Goal: Task Accomplishment & Management: Use online tool/utility

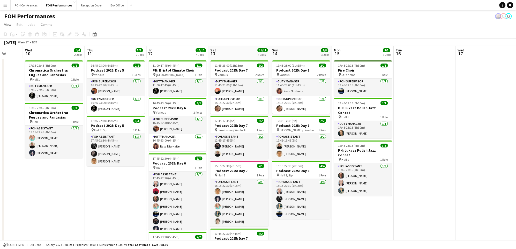
scroll to position [0, 129]
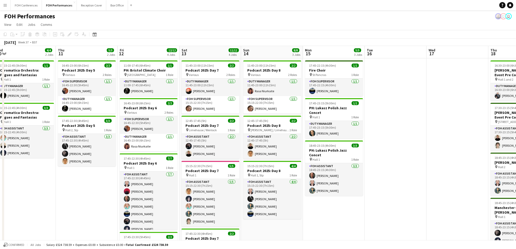
drag, startPoint x: 168, startPoint y: 50, endPoint x: -4, endPoint y: 39, distance: 172.8
click at [0, 39] on html "Menu Boards Boards Boards All jobs Status Workforce Workforce My Workforce Recr…" at bounding box center [258, 156] width 516 height 313
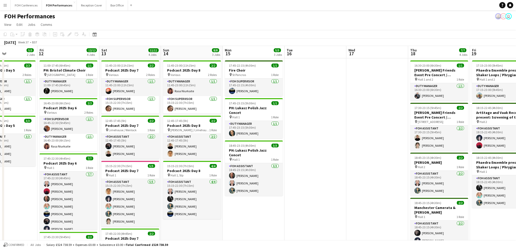
scroll to position [0, 209]
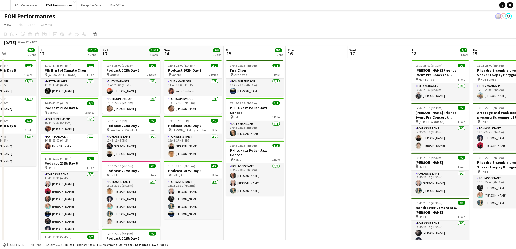
drag, startPoint x: 143, startPoint y: 52, endPoint x: 64, endPoint y: 76, distance: 82.7
click at [64, 76] on app-calendar-viewport "Mon 8 Tue 9 Wed 10 4/4 2 Jobs Thu 11 5/5 2 Jobs Fri 12 12/12 4 Jobs Sat 13 11/1…" at bounding box center [258, 175] width 516 height 258
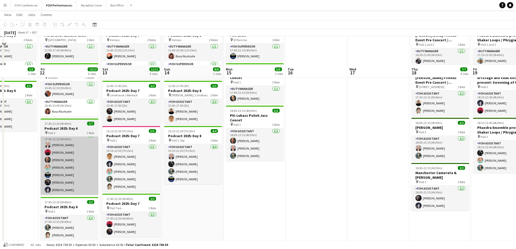
scroll to position [0, 0]
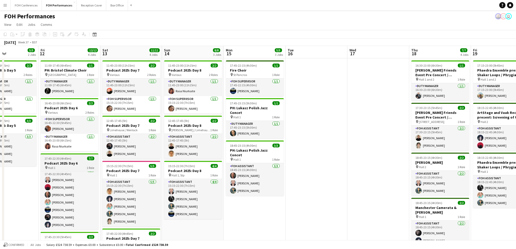
click at [64, 158] on span "17:45-22:30 (4h45m)" at bounding box center [58, 159] width 27 height 4
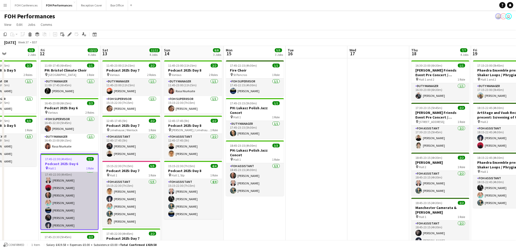
scroll to position [5, 0]
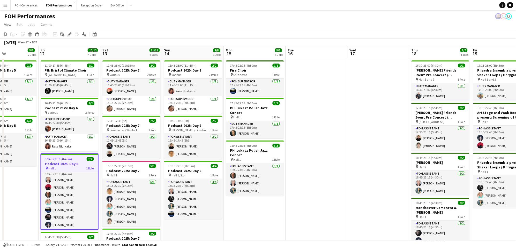
click at [18, 194] on app-date-cell "16:45-23:00 (6h15m) 2/2 Podcast 2025: Day 5 pin Various 2 Roles FOH Supervisor …" at bounding box center [8, 181] width 62 height 246
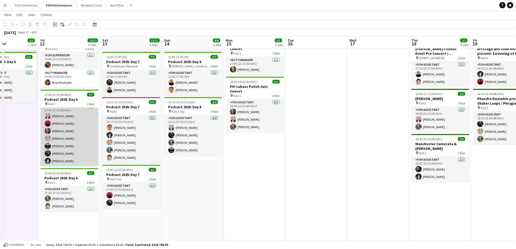
scroll to position [0, 0]
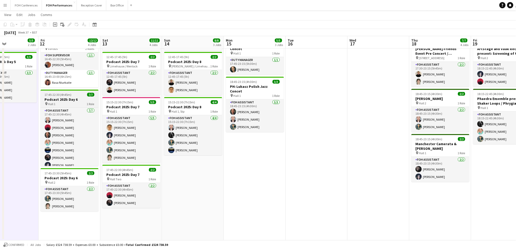
click at [63, 101] on h3 "Podcast 2025: Day 6" at bounding box center [70, 99] width 58 height 5
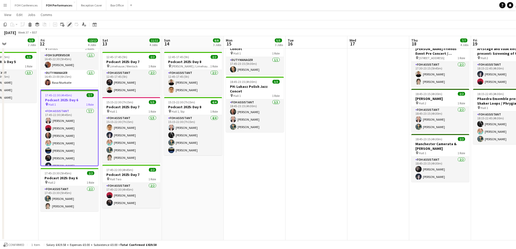
click at [68, 23] on icon "Edit" at bounding box center [69, 24] width 4 height 4
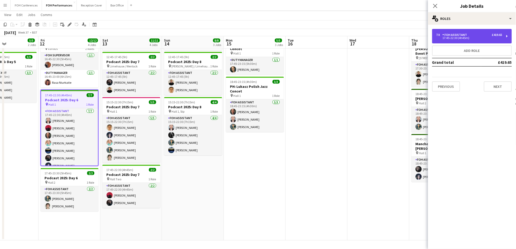
click at [467, 33] on div "FOH Assistant" at bounding box center [455, 35] width 27 height 4
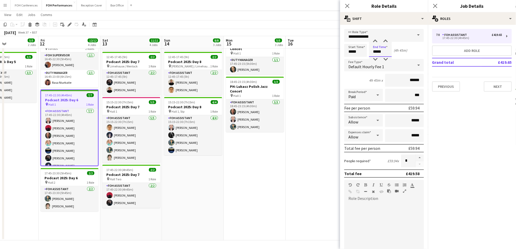
click at [385, 55] on input "*****" at bounding box center [380, 50] width 23 height 13
drag, startPoint x: 385, startPoint y: 51, endPoint x: 368, endPoint y: 52, distance: 17.1
click at [368, 52] on div "Start Time ***** End Time ***** (4h 45m)" at bounding box center [384, 50] width 80 height 13
type input "*****"
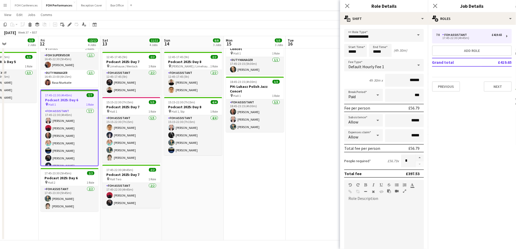
drag, startPoint x: 251, startPoint y: 15, endPoint x: 259, endPoint y: 7, distance: 10.6
click at [257, 8] on div "Menu Boards Boards Boards All jobs Status Workforce Workforce My Workforce Recr…" at bounding box center [258, 93] width 516 height 313
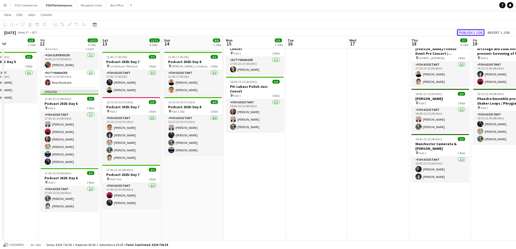
click at [463, 34] on button "Publish 1 job" at bounding box center [471, 32] width 28 height 7
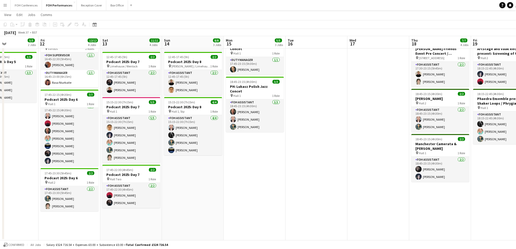
scroll to position [0, 159]
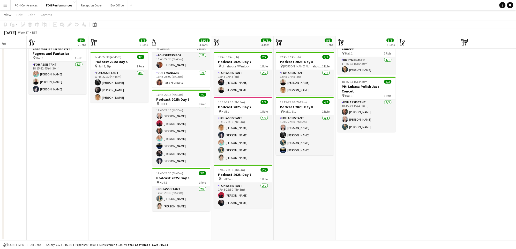
drag, startPoint x: 14, startPoint y: 42, endPoint x: 126, endPoint y: 56, distance: 112.6
click at [126, 56] on app-calendar-viewport "Sun 7 11/14 4 Jobs Mon 8 Tue 9 Wed 10 4/4 2 Jobs Thu 11 5/5 2 Jobs Fri 12 12/12…" at bounding box center [258, 99] width 516 height 284
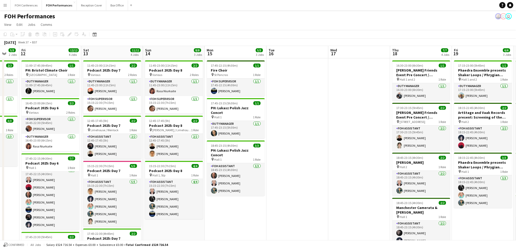
scroll to position [0, 166]
drag, startPoint x: 199, startPoint y: 51, endPoint x: 67, endPoint y: 60, distance: 131.6
click at [67, 60] on app-calendar-viewport "Tue 9 Wed 10 4/4 2 Jobs Thu 11 5/5 2 Jobs Fri 12 12/12 4 Jobs Sat 13 11/11 4 Jo…" at bounding box center [258, 175] width 516 height 258
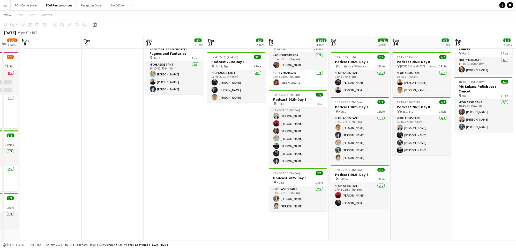
scroll to position [0, 165]
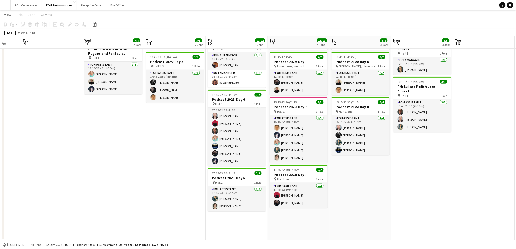
drag, startPoint x: 42, startPoint y: 45, endPoint x: 228, endPoint y: 55, distance: 186.6
click at [228, 55] on app-calendar-viewport "Sat 6 11/11 4 Jobs Sun 7 11/14 4 Jobs Mon 8 Tue 9 Wed 10 4/4 2 Jobs Thu 11 5/5 …" at bounding box center [258, 99] width 516 height 284
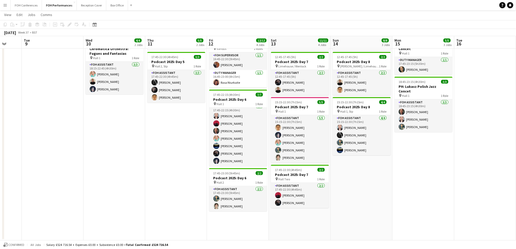
scroll to position [0, 193]
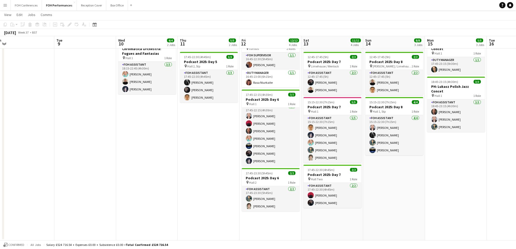
drag, startPoint x: 37, startPoint y: 40, endPoint x: 44, endPoint y: 49, distance: 11.3
click at [9, 54] on app-calendar-viewport "Fri 5 11/11 2 Jobs Sat 6 11/11 4 Jobs Sun 7 11/14 4 Jobs Mon 8 Tue 9 Wed 10 4/4…" at bounding box center [258, 99] width 516 height 284
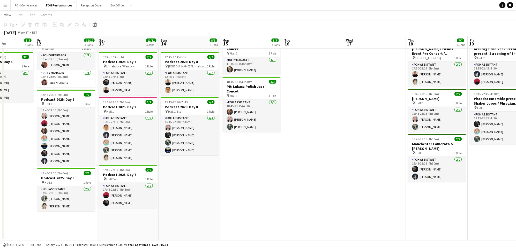
scroll to position [0, 212]
drag, startPoint x: 206, startPoint y: 43, endPoint x: 63, endPoint y: 45, distance: 142.9
click at [63, 45] on app-calendar-viewport "Mon 8 Tue 9 Wed 10 4/4 2 Jobs Thu 11 5/5 2 Jobs Fri 12 12/12 4 Jobs Sat 13 11/1…" at bounding box center [258, 99] width 516 height 284
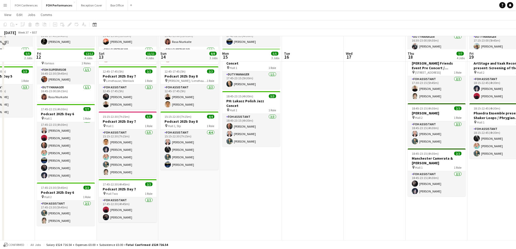
scroll to position [63, 0]
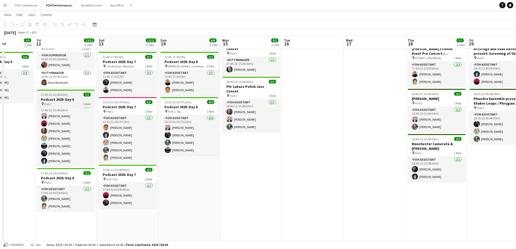
click at [64, 96] on span "17:45-22:15 (4h30m)" at bounding box center [54, 95] width 27 height 4
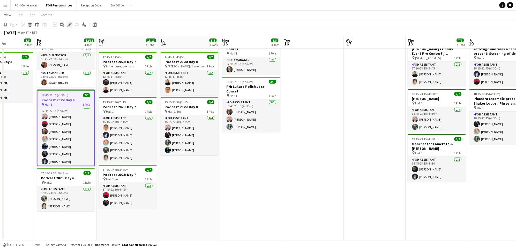
click at [69, 24] on icon at bounding box center [69, 24] width 3 height 3
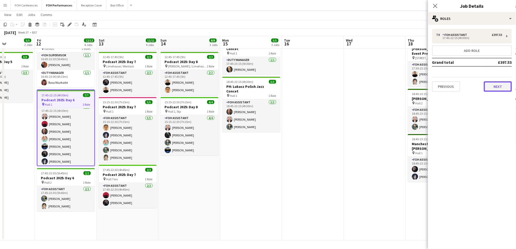
click at [493, 87] on button "Next" at bounding box center [498, 86] width 28 height 10
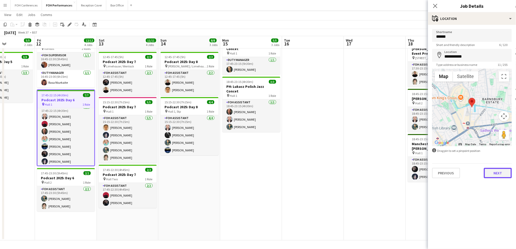
click at [502, 173] on button "Next" at bounding box center [498, 173] width 28 height 10
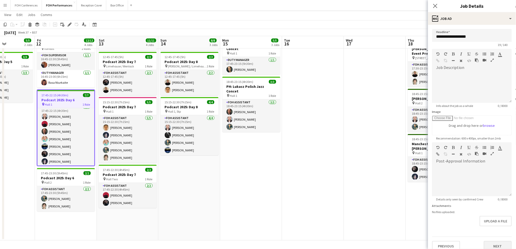
scroll to position [20, 0]
click at [486, 243] on button "Next" at bounding box center [498, 246] width 28 height 10
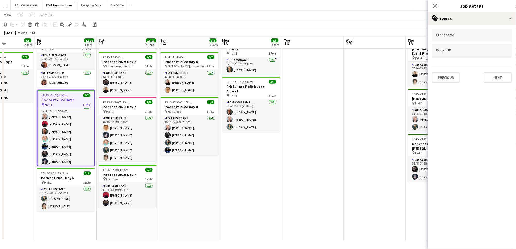
scroll to position [0, 0]
click at [502, 74] on button "Next" at bounding box center [498, 77] width 28 height 10
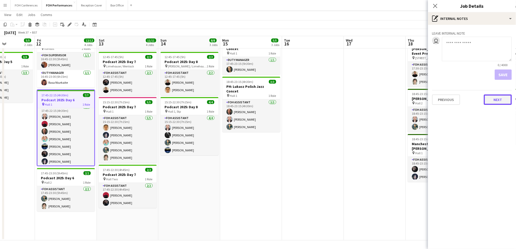
click at [496, 99] on button "Next" at bounding box center [498, 100] width 28 height 10
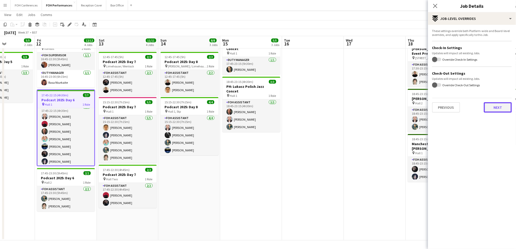
click at [496, 107] on button "Next" at bounding box center [498, 107] width 28 height 10
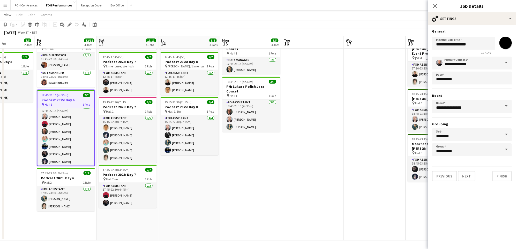
click at [504, 37] on input "*******" at bounding box center [505, 43] width 19 height 19
type input "*******"
drag, startPoint x: 495, startPoint y: 175, endPoint x: 495, endPoint y: 170, distance: 5.2
click at [495, 175] on button "Finish" at bounding box center [501, 176] width 19 height 10
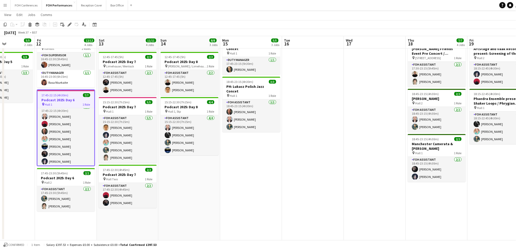
click at [377, 15] on app-page-menu "View Day view expanded Day view collapsed Month view Date picker Jump to [DATE]…" at bounding box center [258, 15] width 516 height 10
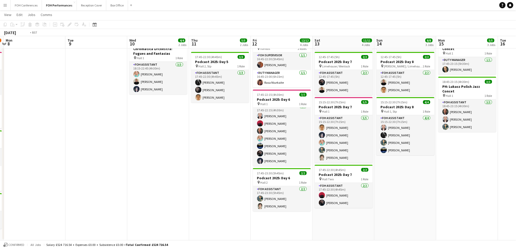
scroll to position [0, 125]
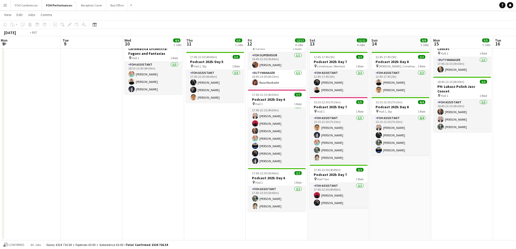
drag, startPoint x: 59, startPoint y: 40, endPoint x: 270, endPoint y: 47, distance: 211.0
click at [270, 47] on app-calendar-viewport "Sat 6 11/11 4 Jobs Sun 7 11/14 4 Jobs Mon 8 Tue 9 Wed 10 4/4 2 Jobs Thu 11 5/5 …" at bounding box center [258, 99] width 516 height 284
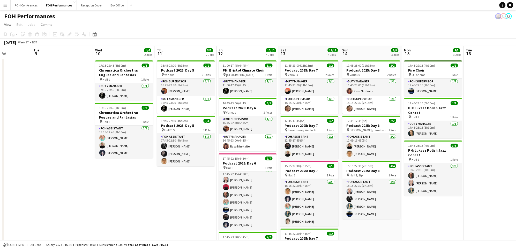
scroll to position [0, 155]
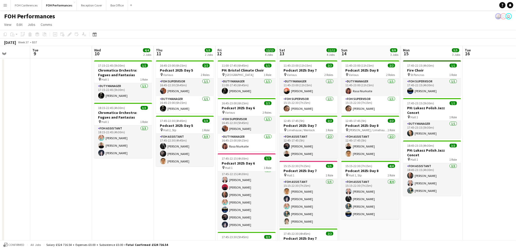
drag, startPoint x: 451, startPoint y: 56, endPoint x: 421, endPoint y: 52, distance: 30.5
click at [421, 52] on app-calendar-viewport "Sat 6 11/11 4 Jobs Sun 7 11/14 4 Jobs Mon 8 Tue 9 Wed 10 4/4 2 Jobs Thu 11 5/5 …" at bounding box center [258, 175] width 516 height 258
click at [190, 19] on div "FOH Performances user user" at bounding box center [258, 15] width 516 height 10
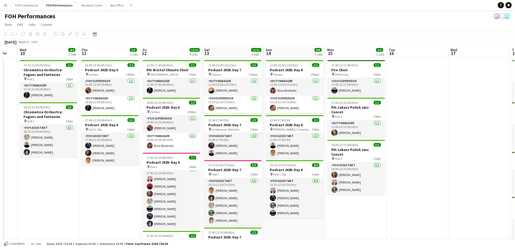
scroll to position [0, 221]
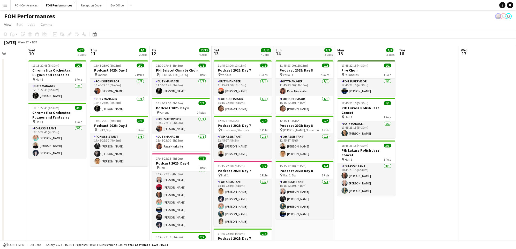
drag, startPoint x: 185, startPoint y: 48, endPoint x: 118, endPoint y: 49, distance: 66.2
click at [118, 49] on app-calendar-viewport "Sat 6 11/11 4 Jobs Sun 7 11/14 4 Jobs Mon 8 Tue 9 Wed 10 4/4 2 Jobs Thu 11 5/5 …" at bounding box center [258, 175] width 516 height 258
click at [98, 24] on app-page-menu "View Day view expanded Day view collapsed Month view Date picker Jump to [DATE]…" at bounding box center [258, 25] width 516 height 10
click at [87, 235] on app-date-cell "17:15-22:45 (5h30m) 1/1 Chromatica Orchestra: Fugues and Fantasias pin Hall 1 1…" at bounding box center [57, 181] width 62 height 246
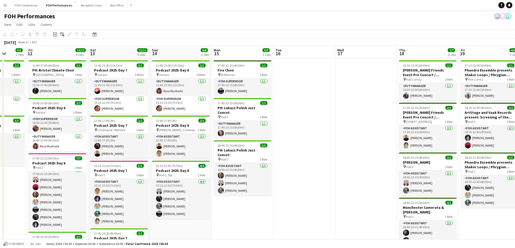
scroll to position [4, 0]
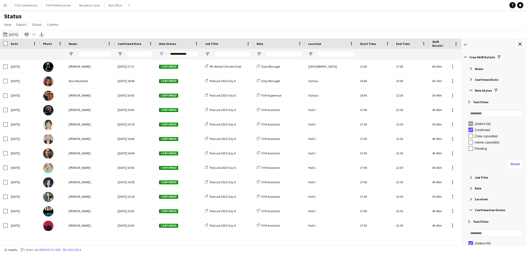
click at [11, 35] on button "06-09-2025 to 12-09-2025 12-09-2025" at bounding box center [10, 34] width 17 height 6
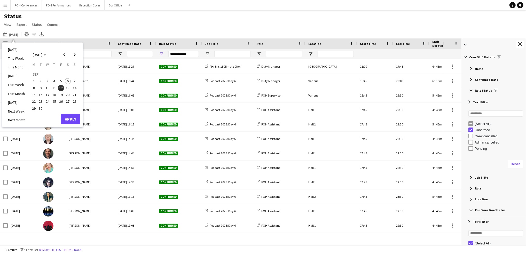
click at [54, 88] on span "11" at bounding box center [54, 88] width 6 height 6
click at [72, 118] on button "Apply" at bounding box center [70, 119] width 19 height 10
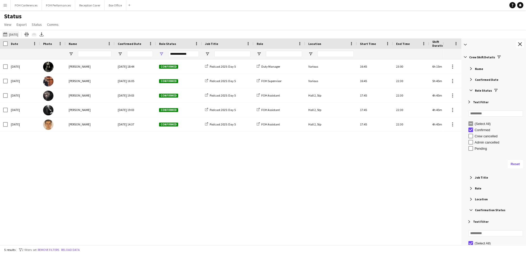
click at [11, 36] on button "06-09-2025 to 12-09-2025 11-09-2025" at bounding box center [10, 34] width 17 height 6
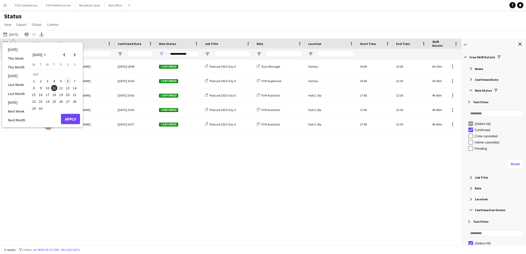
click at [60, 86] on span "12" at bounding box center [61, 88] width 6 height 6
click at [70, 117] on button "Apply" at bounding box center [70, 119] width 19 height 10
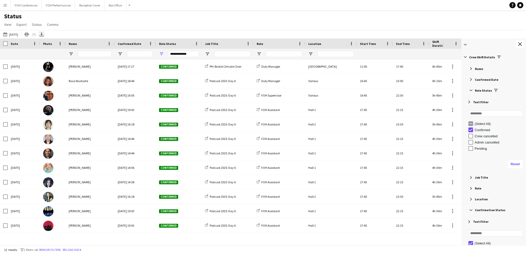
click at [45, 37] on div "Export XLSX" at bounding box center [42, 34] width 6 height 6
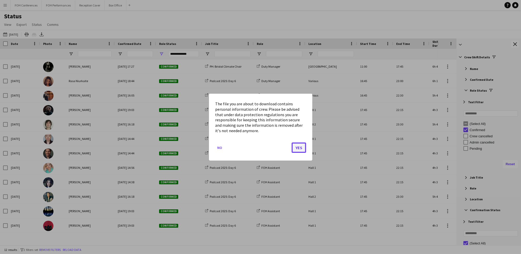
click at [300, 148] on button "Yes" at bounding box center [299, 147] width 14 height 10
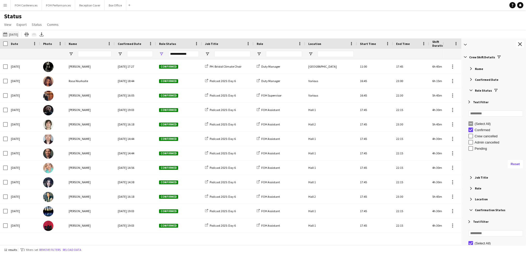
click at [13, 33] on button "06-09-2025 to 12-09-2025 12-09-2025" at bounding box center [10, 34] width 17 height 6
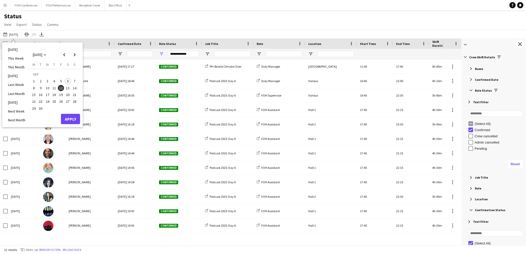
click at [65, 89] on span "13" at bounding box center [68, 88] width 6 height 6
click at [73, 121] on button "Apply" at bounding box center [70, 119] width 19 height 10
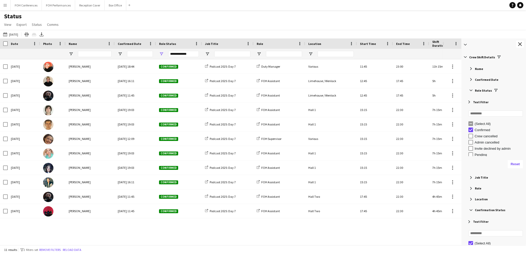
click at [83, 223] on div "Sat, 13 Sep 2025 Fay Tsorapa Wed, 16 Jul 2025 18:44 Confirmed Podcast 2025: Day…" at bounding box center [221, 149] width 443 height 181
